Goal: Download file/media

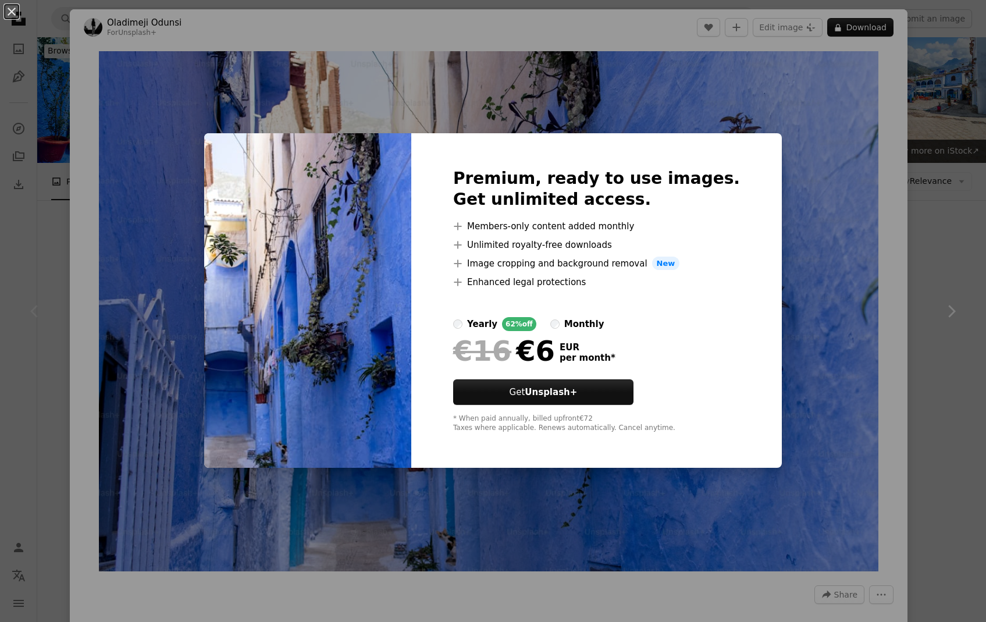
click at [147, 82] on div "An X shape Premium, ready to use images. Get unlimited access. A plus sign Memb…" at bounding box center [493, 311] width 986 height 622
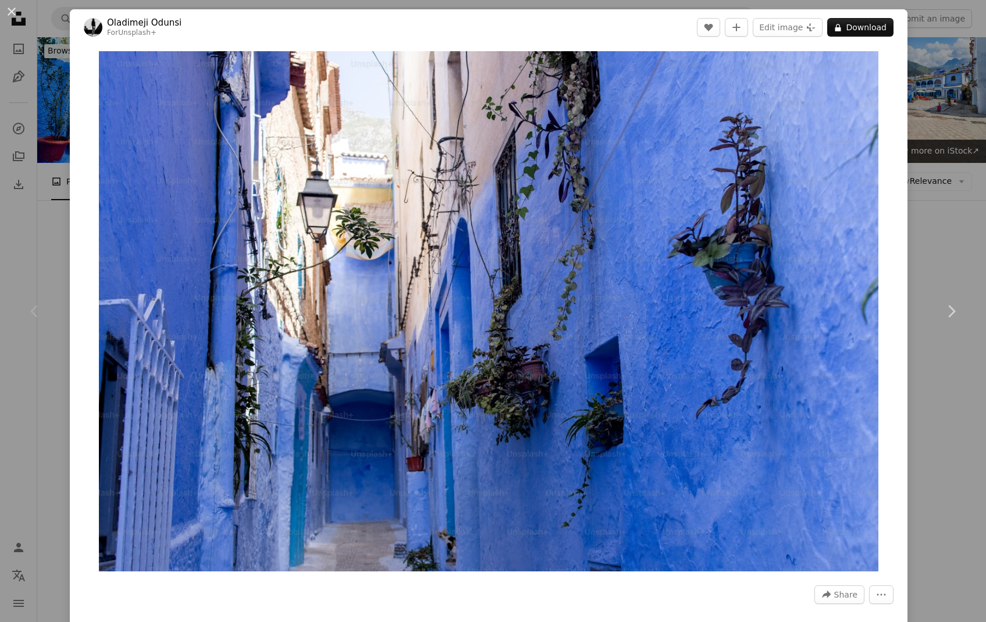
click at [47, 300] on div "Chevron left" at bounding box center [35, 311] width 70 height 112
click at [958, 27] on div "An X shape Chevron left Chevron right [PERSON_NAME] For Unsplash+ A heart A plu…" at bounding box center [493, 311] width 986 height 622
